Goal: Information Seeking & Learning: Learn about a topic

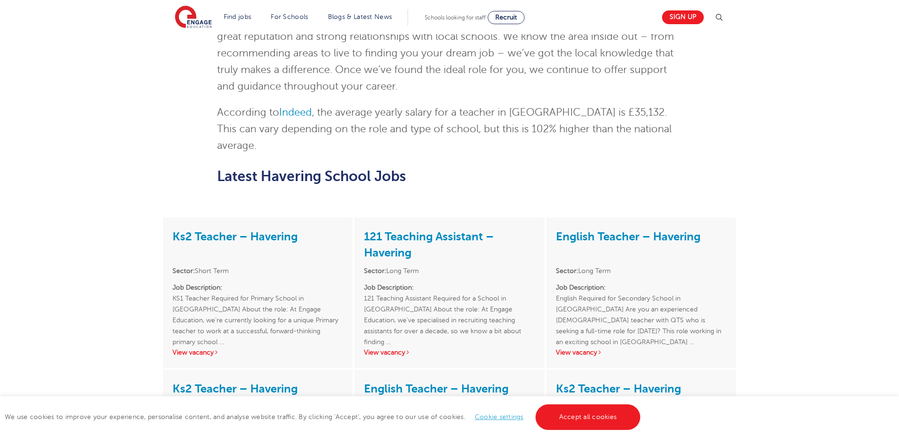
scroll to position [1469, 0]
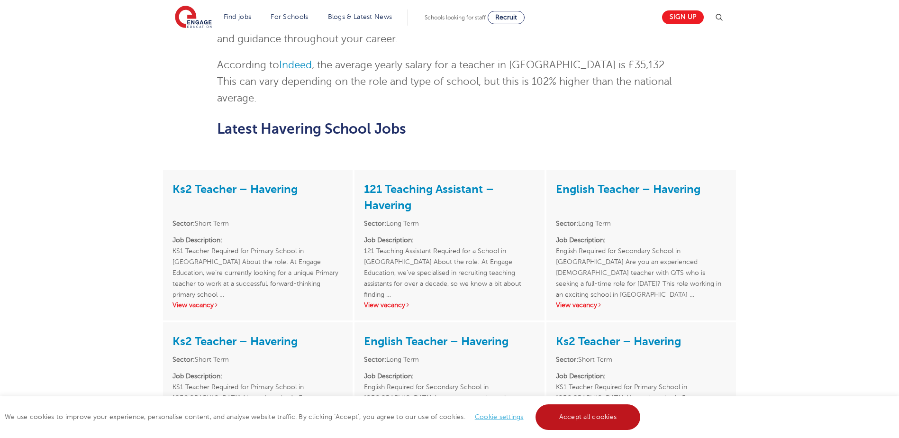
click at [619, 413] on link "Accept all cookies" at bounding box center [588, 417] width 105 height 26
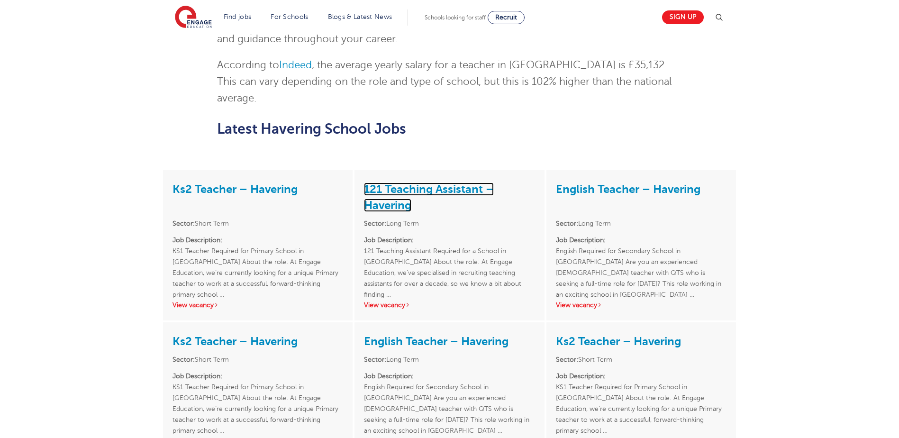
click at [430, 182] on link "121 Teaching Assistant – Havering" at bounding box center [429, 196] width 130 height 29
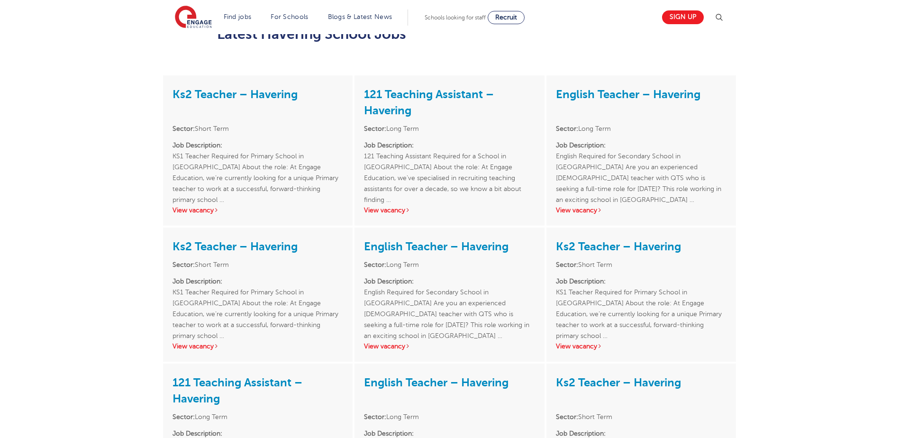
scroll to position [1517, 0]
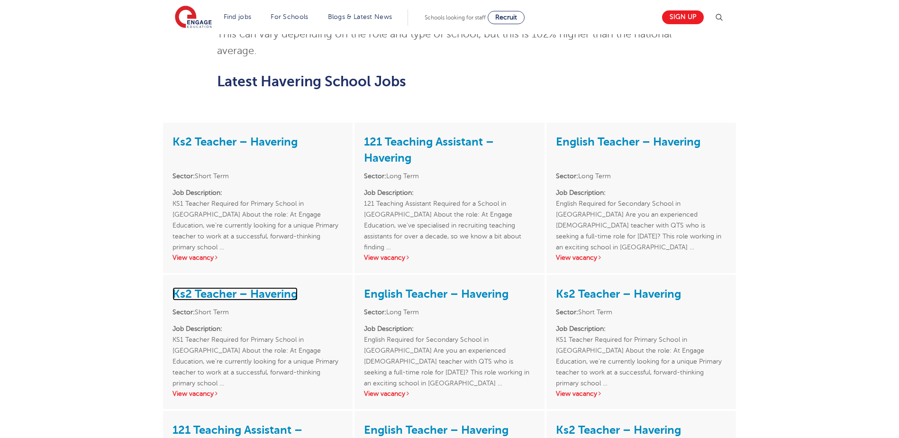
click at [255, 287] on link "Ks2 Teacher – Havering" at bounding box center [235, 293] width 125 height 13
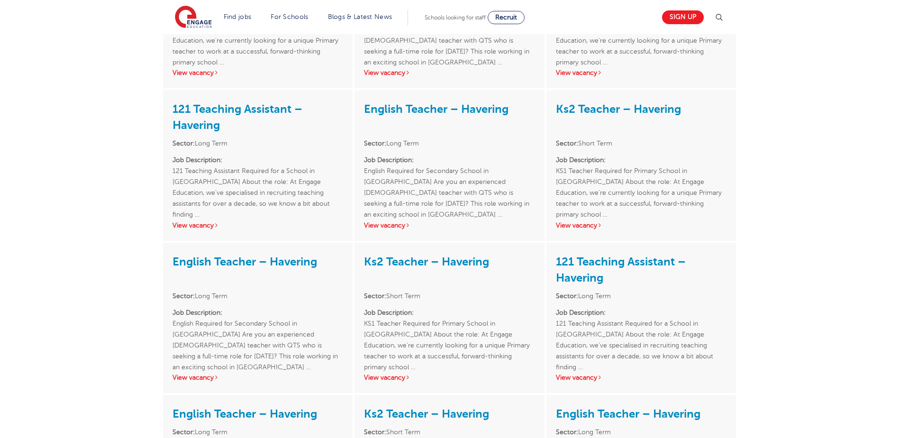
scroll to position [1848, 0]
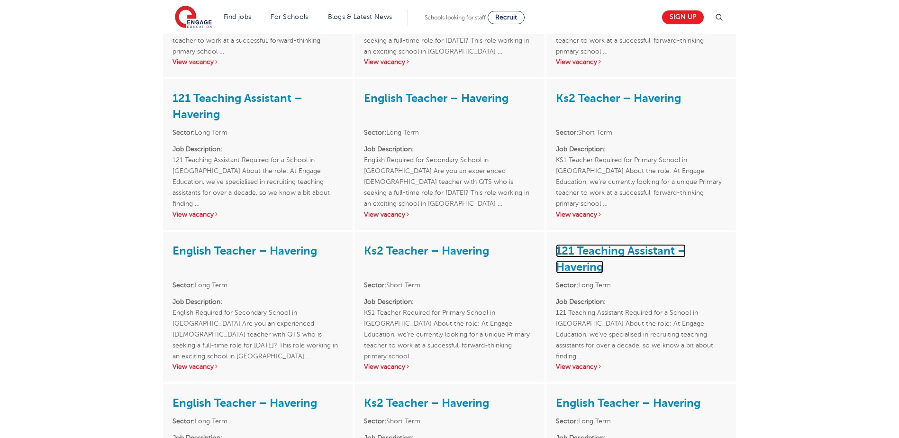
click at [626, 244] on link "121 Teaching Assistant – Havering" at bounding box center [621, 258] width 130 height 29
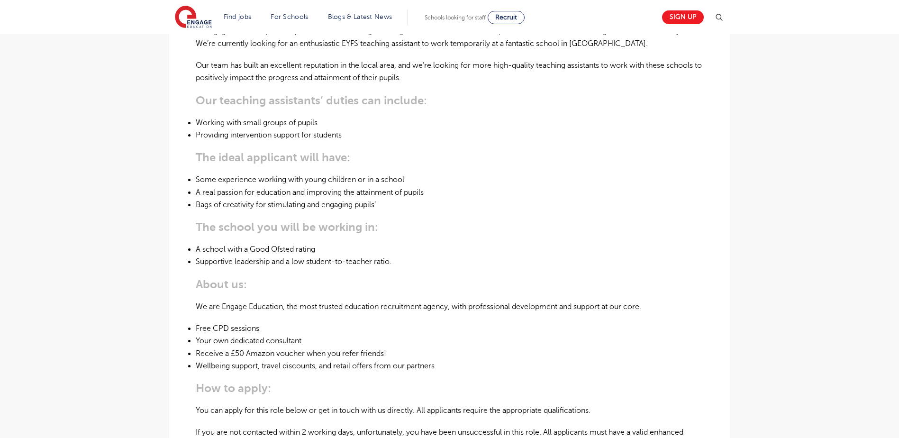
scroll to position [237, 0]
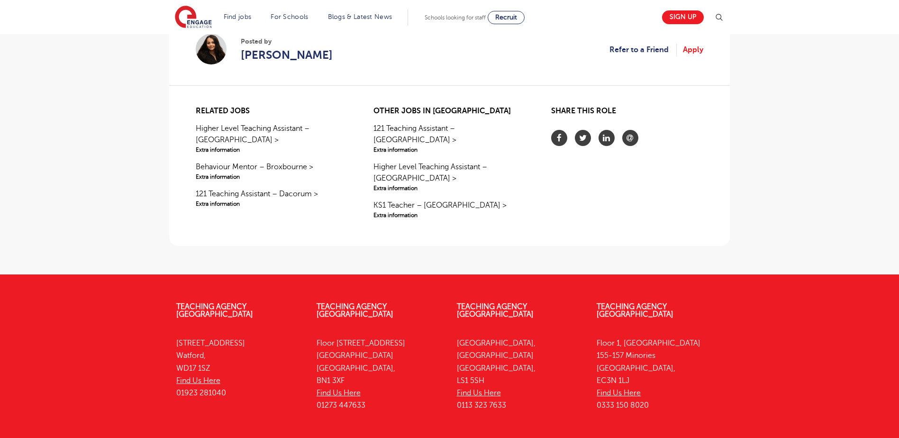
scroll to position [853, 0]
